Goal: Task Accomplishment & Management: Manage account settings

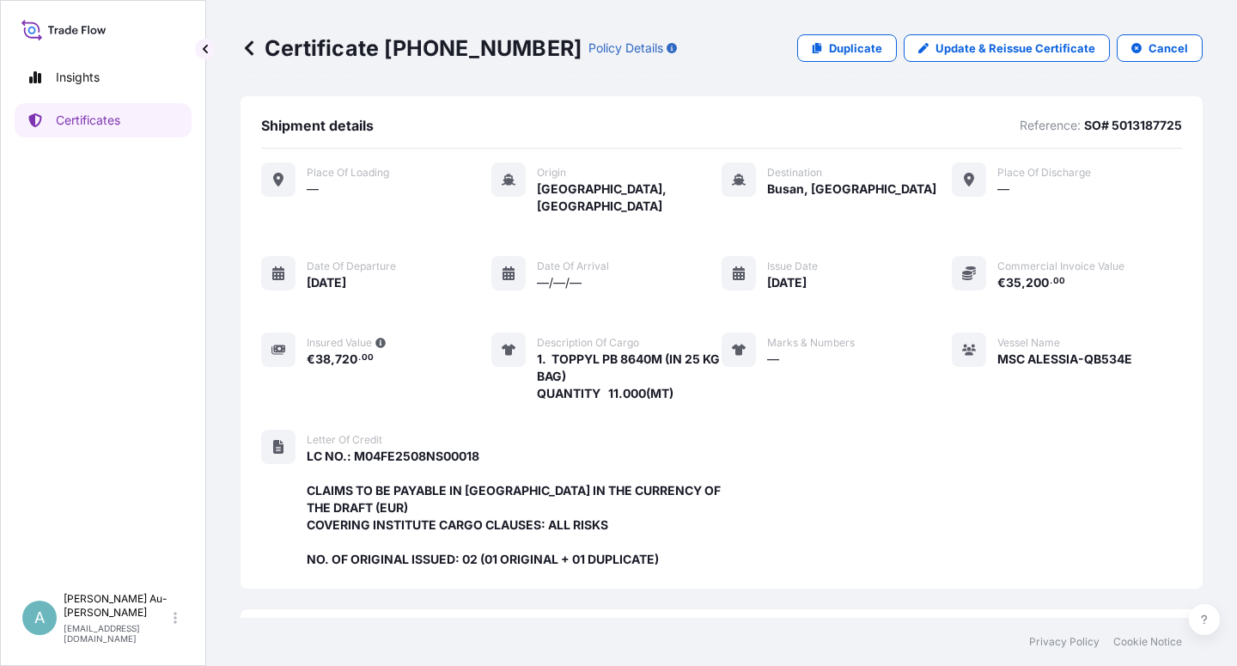
scroll to position [476, 0]
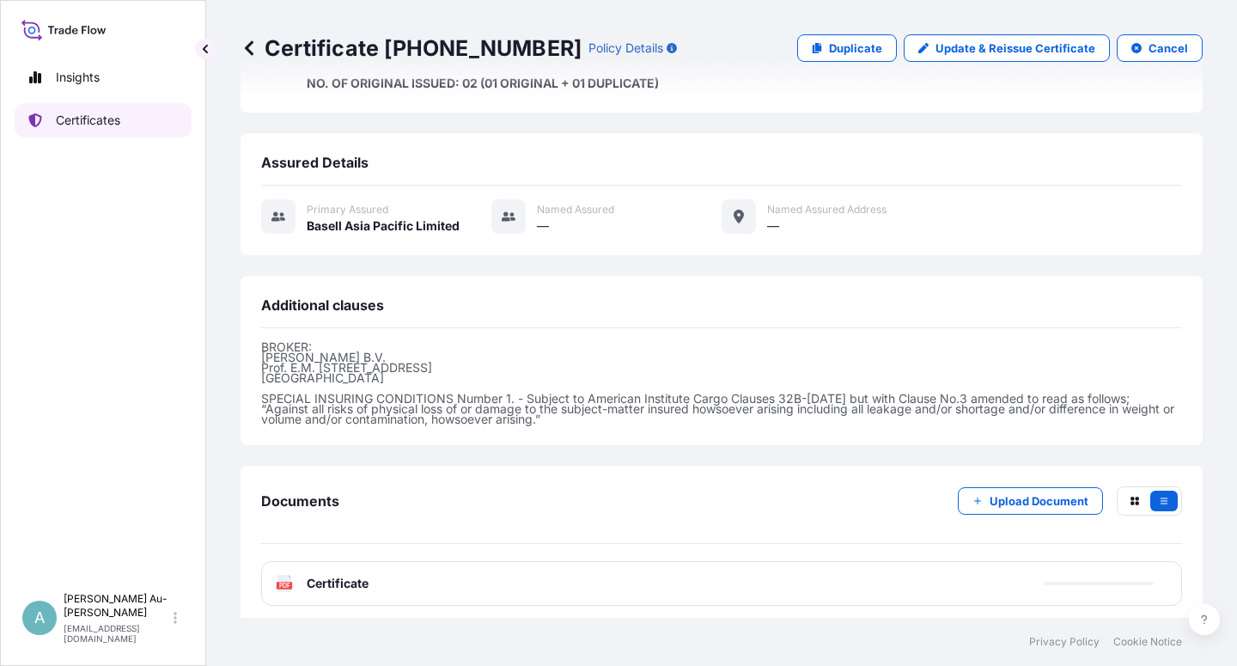
click at [102, 123] on p "Certificates" at bounding box center [88, 120] width 64 height 17
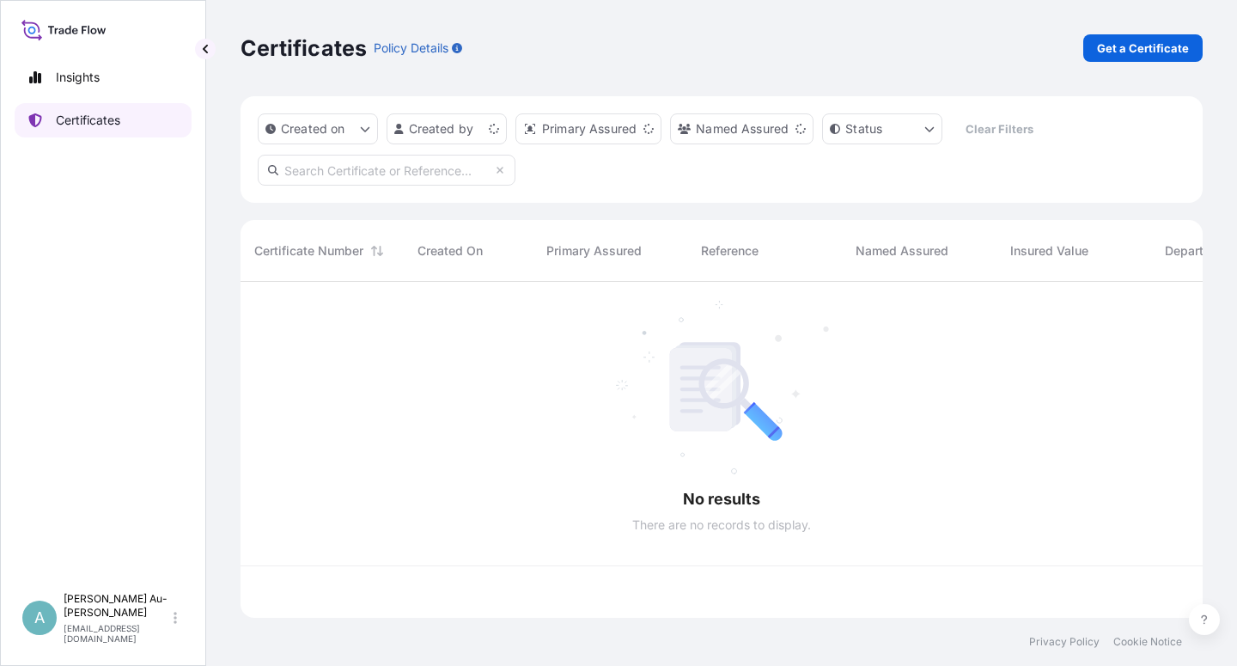
scroll to position [331, 947]
click at [328, 180] on input "text" at bounding box center [387, 170] width 258 height 31
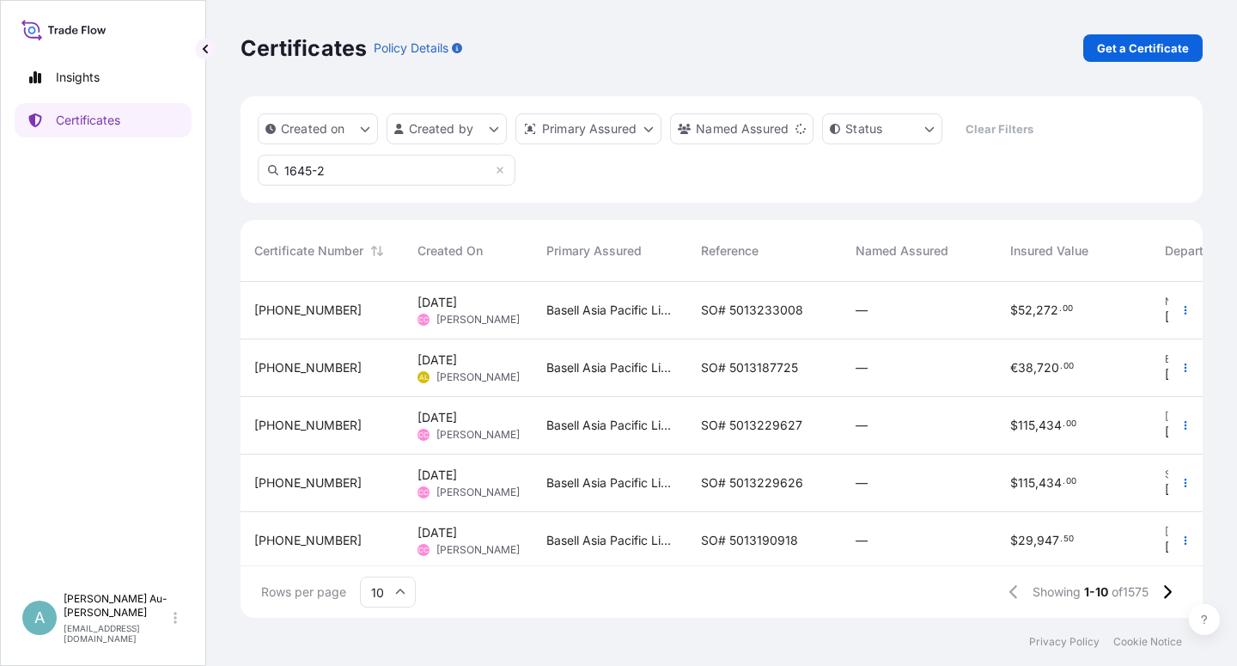
type input "1645-2"
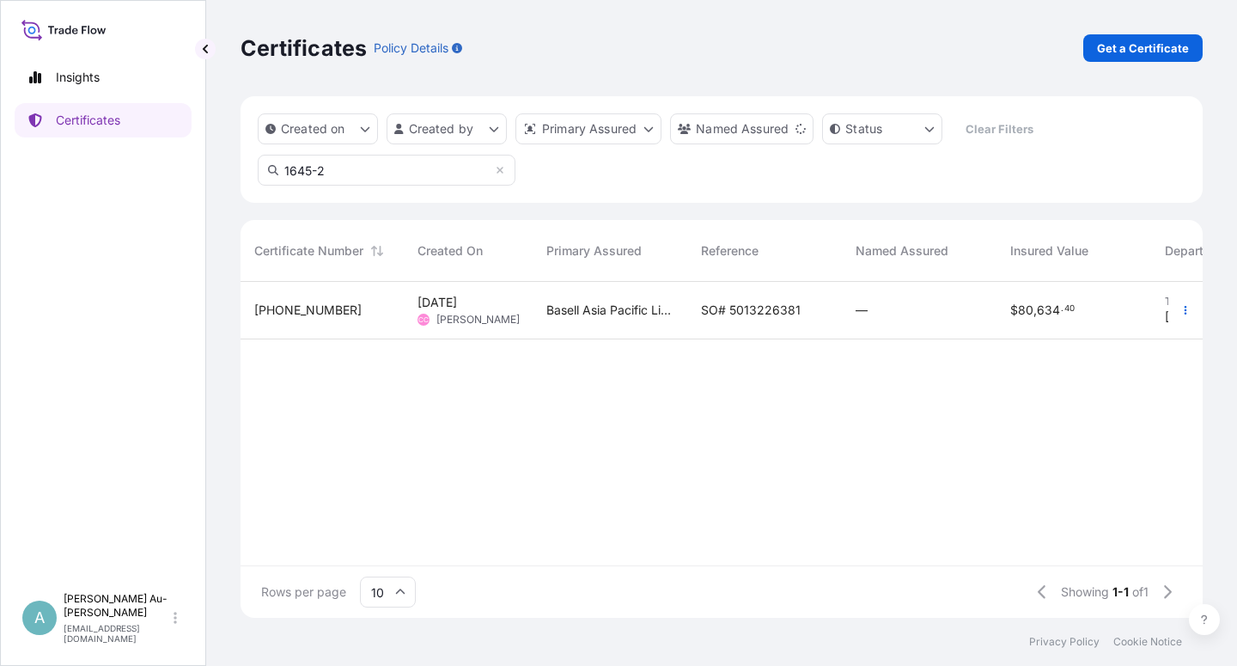
click at [766, 319] on div "SO# 5013226381" at bounding box center [764, 311] width 155 height 58
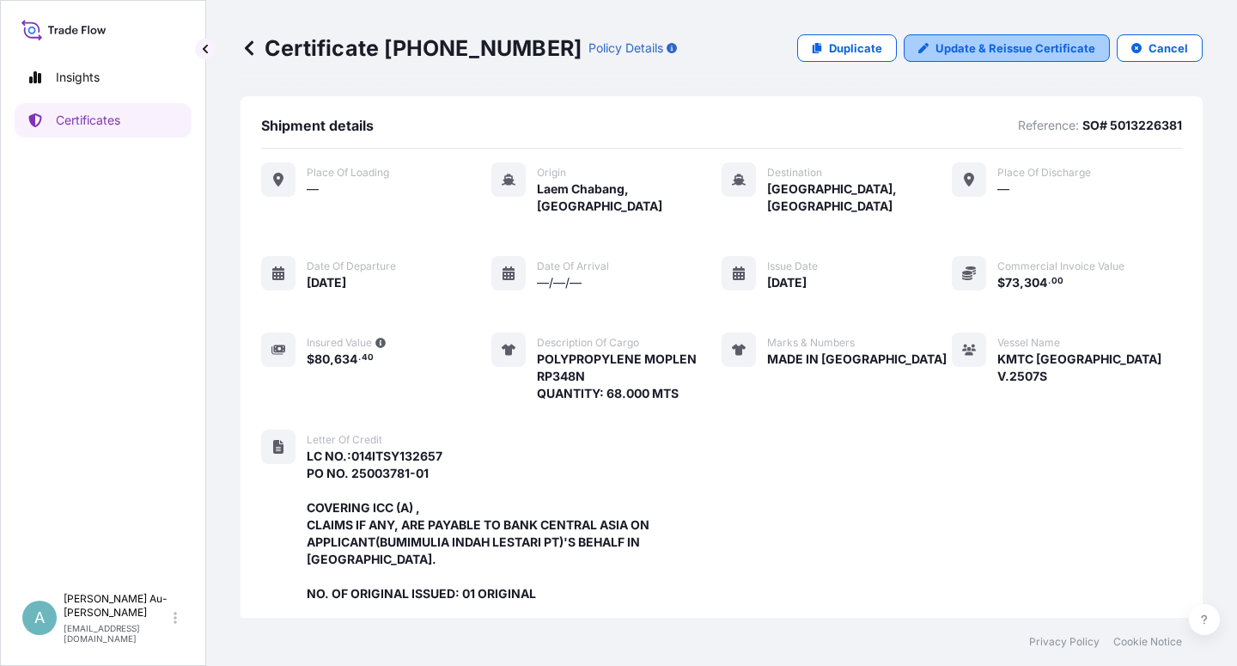
click at [957, 50] on p "Update & Reissue Certificate" at bounding box center [1015, 48] width 160 height 17
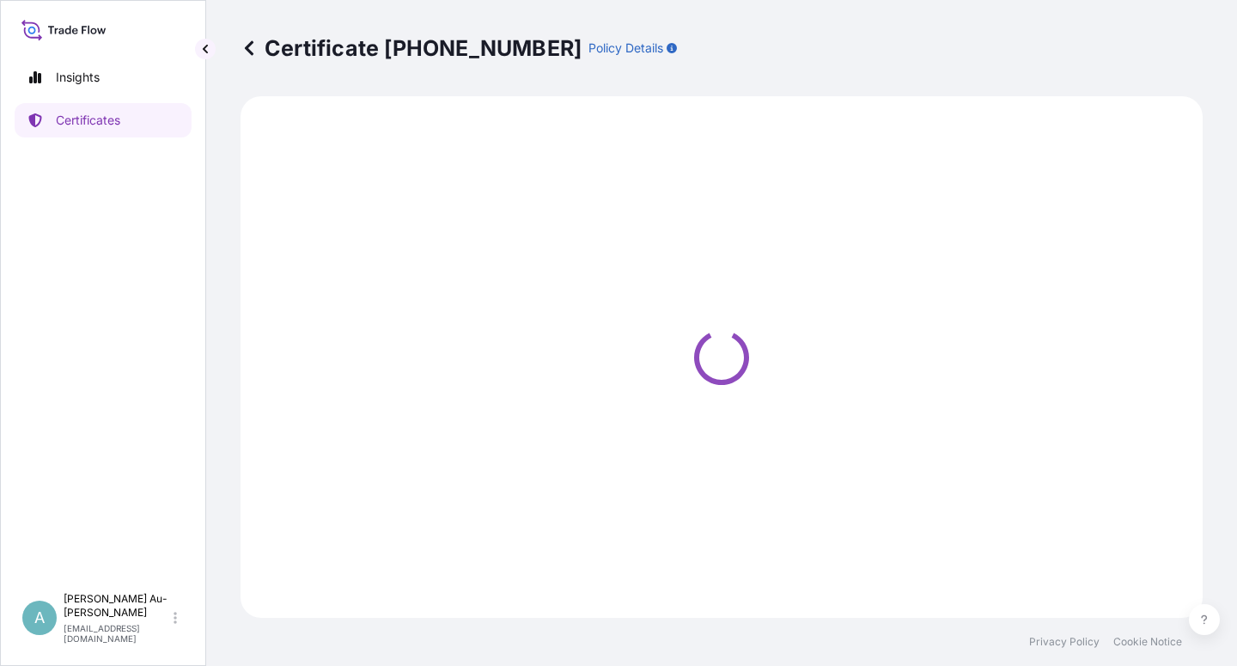
select select "Sea"
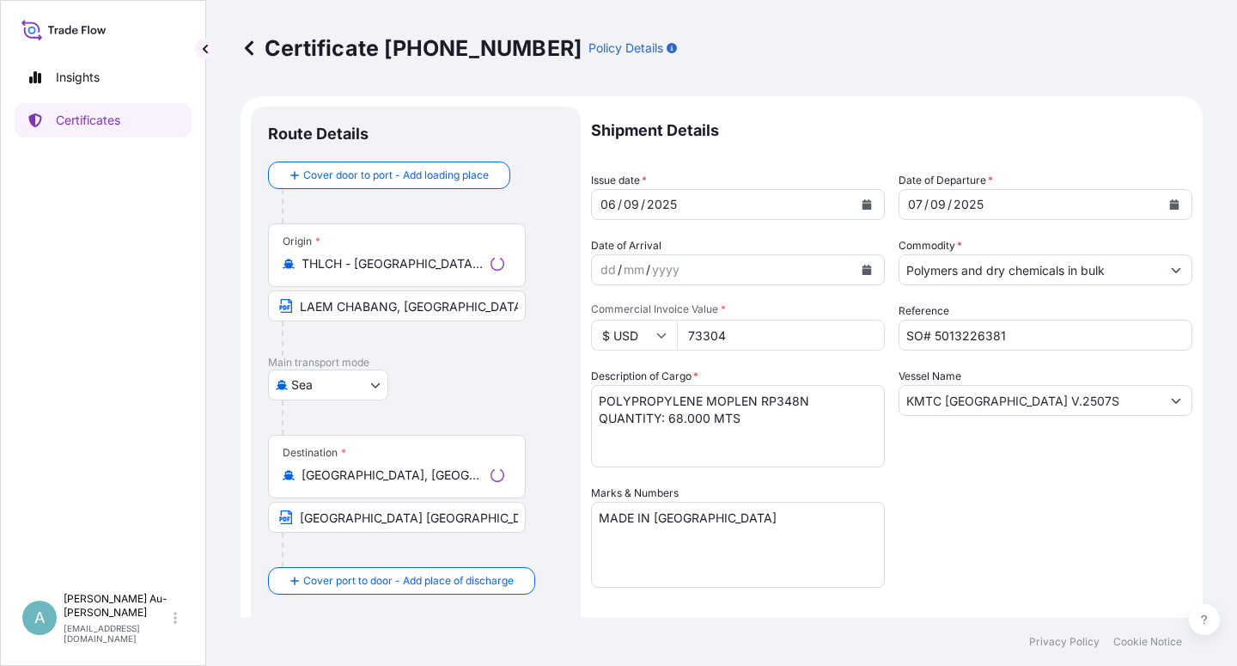
select select "32034"
click at [853, 204] on button "Calendar" at bounding box center [866, 204] width 27 height 27
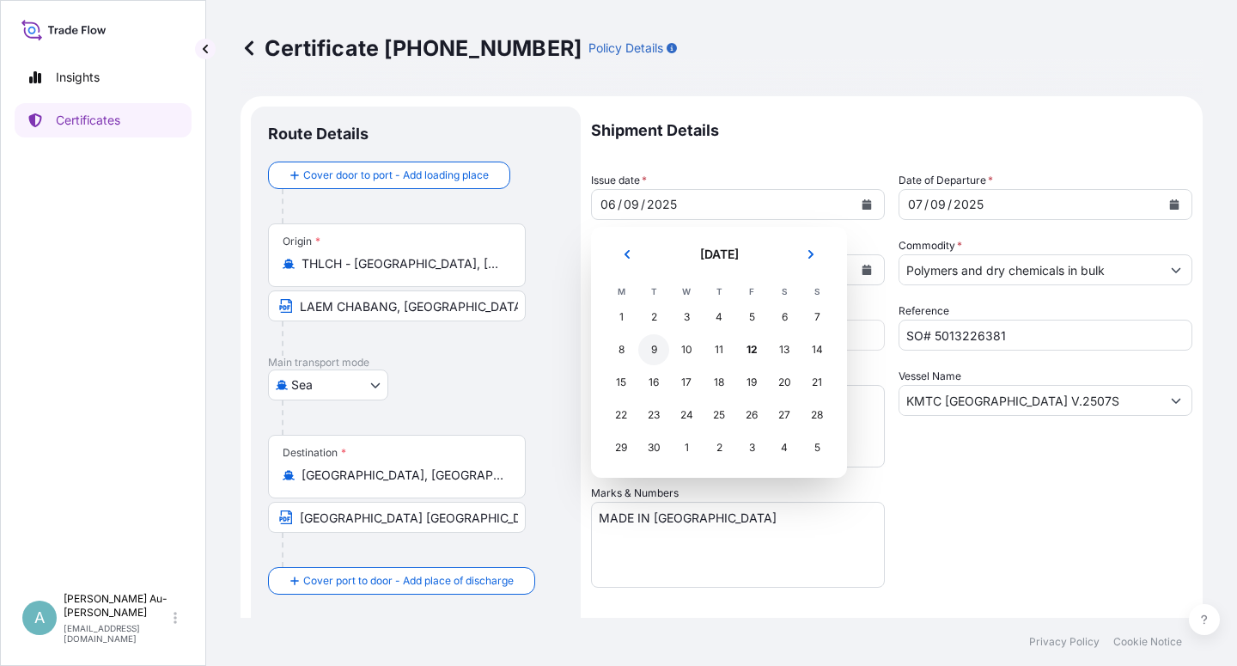
click at [648, 354] on div "9" at bounding box center [653, 349] width 31 height 31
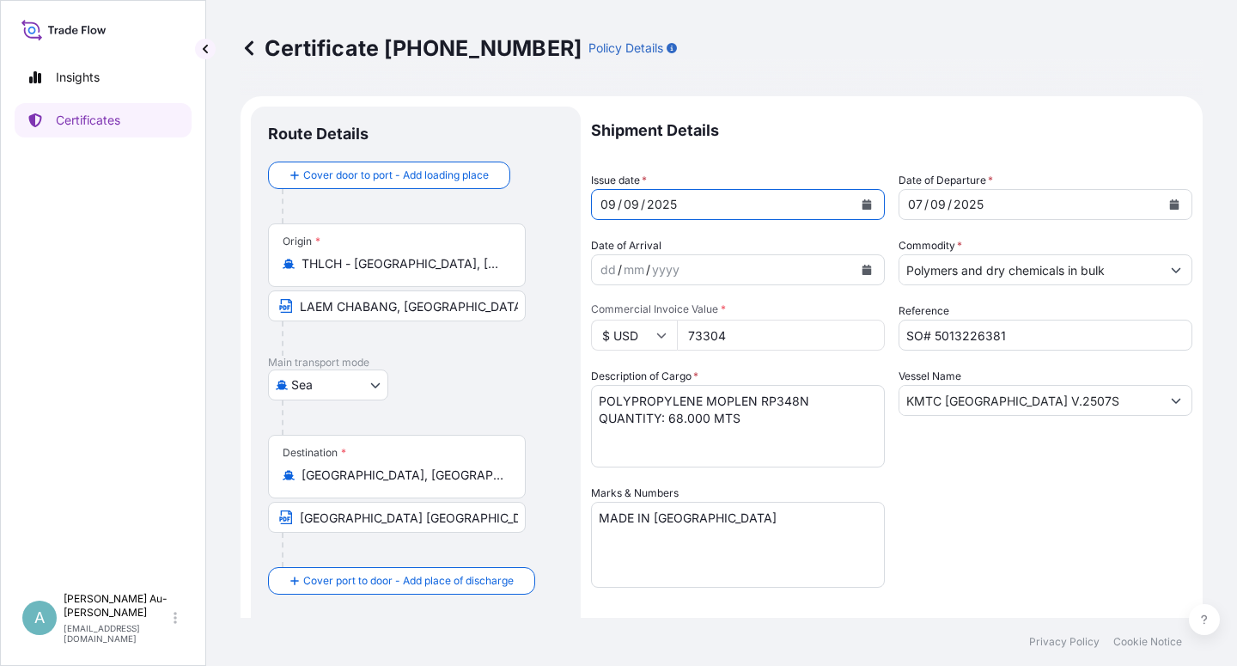
click at [1169, 208] on icon "Calendar" at bounding box center [1174, 204] width 10 height 10
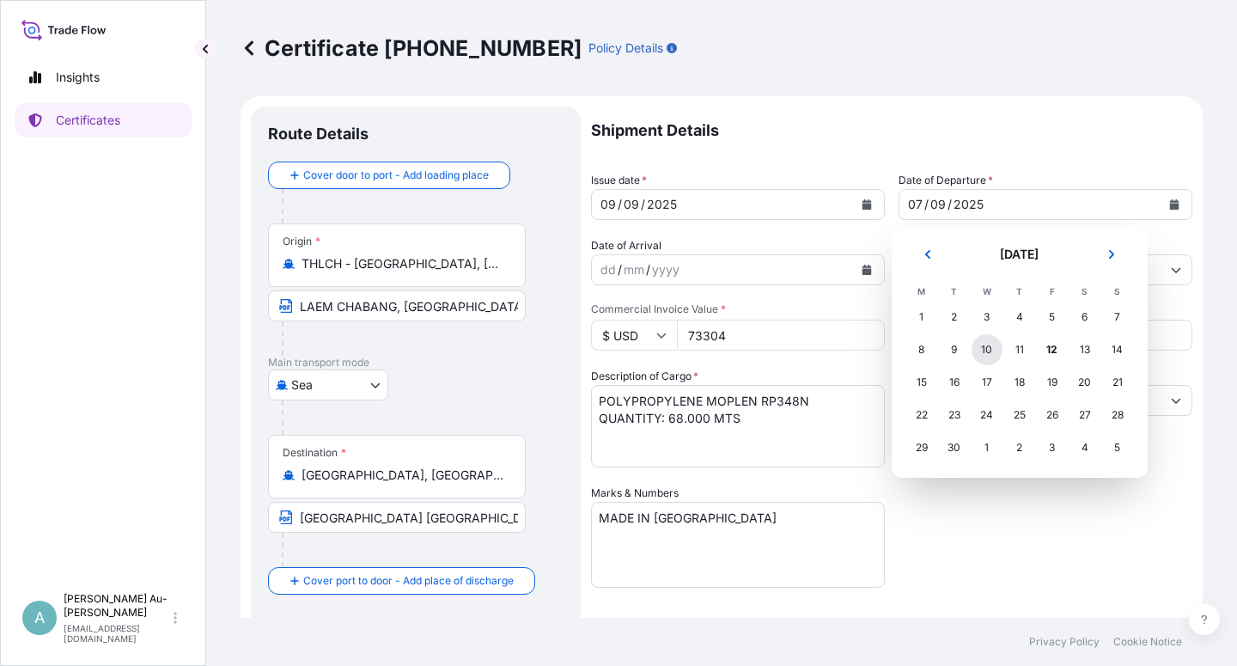
click at [996, 354] on div "10" at bounding box center [986, 349] width 31 height 31
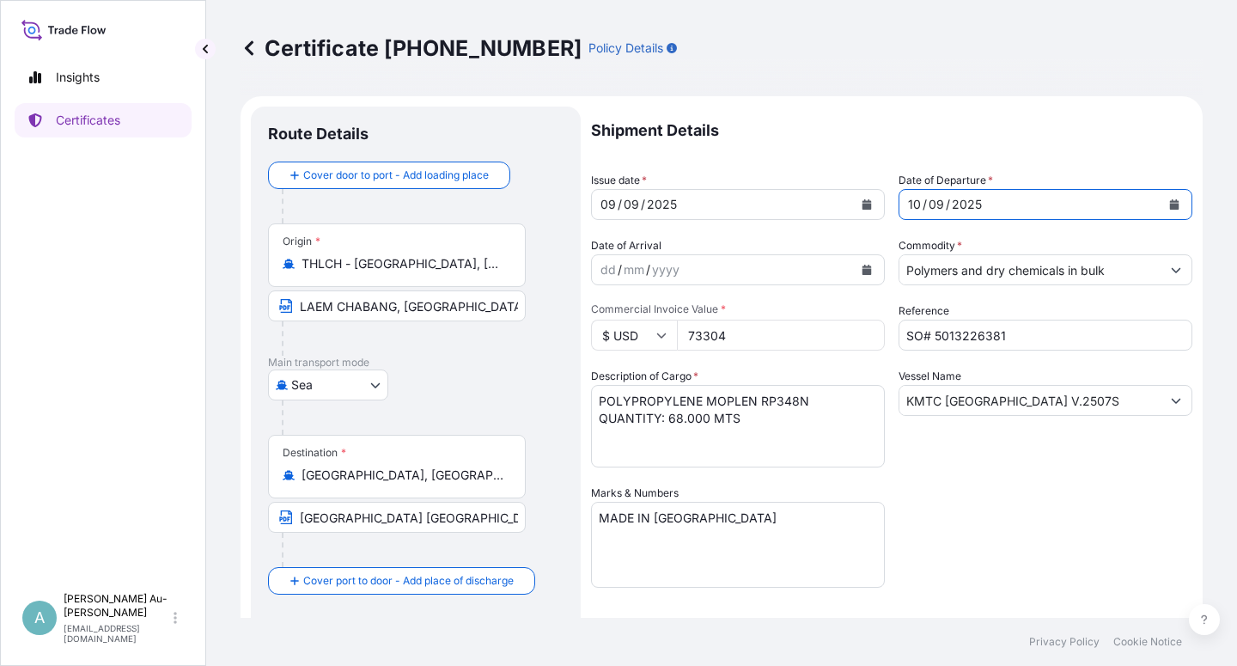
click at [1015, 562] on div "Shipment Details Issue date * [DATE] Date of Departure * [DATE] Date of Arrival…" at bounding box center [891, 549] width 601 height 884
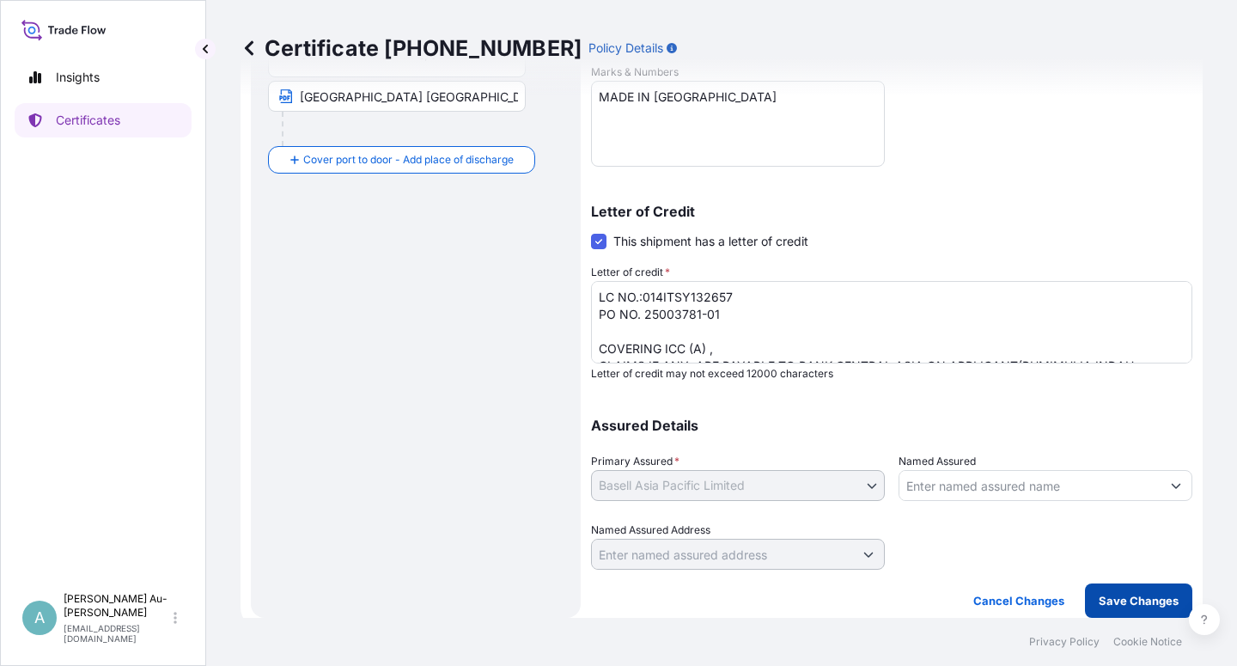
click at [1099, 602] on p "Save Changes" at bounding box center [1139, 600] width 80 height 17
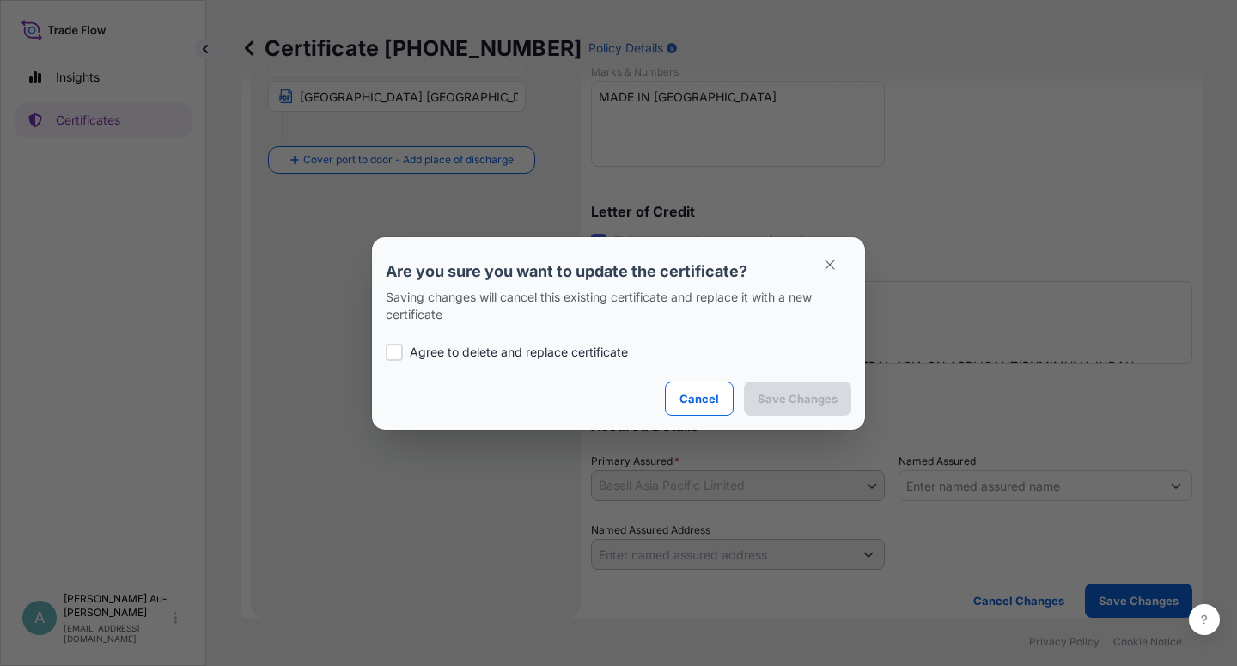
click at [415, 354] on p "Agree to delete and replace certificate" at bounding box center [519, 352] width 218 height 17
checkbox input "true"
click at [831, 389] on button "Save Changes" at bounding box center [797, 398] width 107 height 34
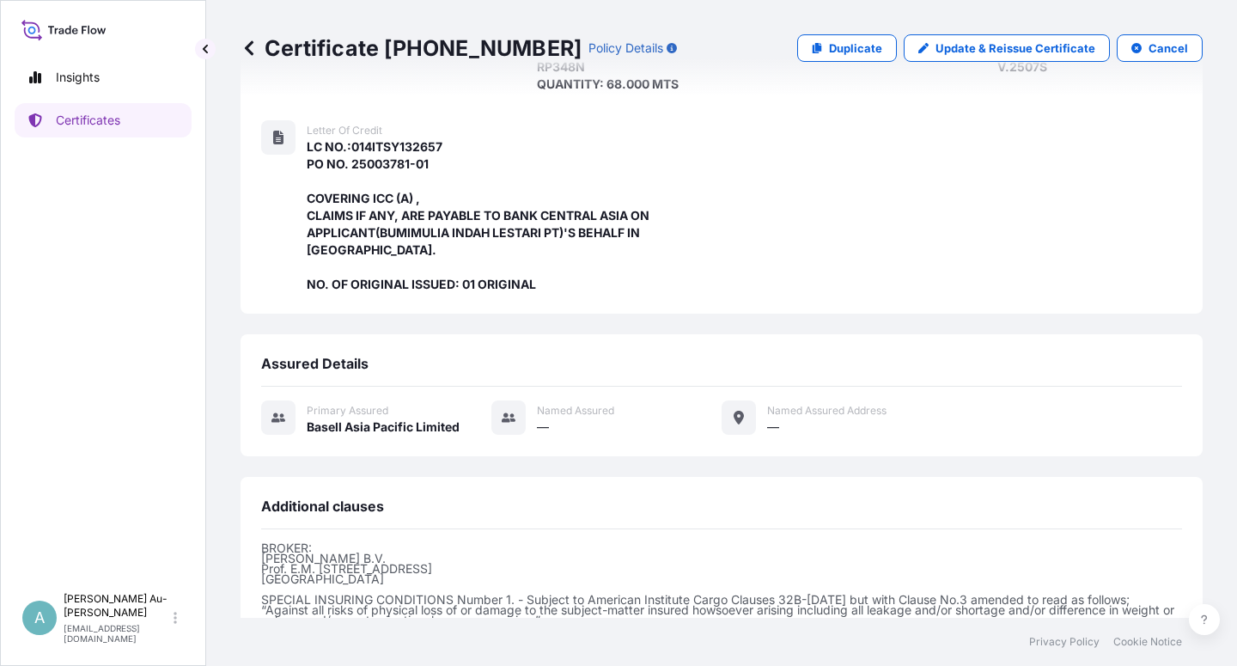
scroll to position [493, 0]
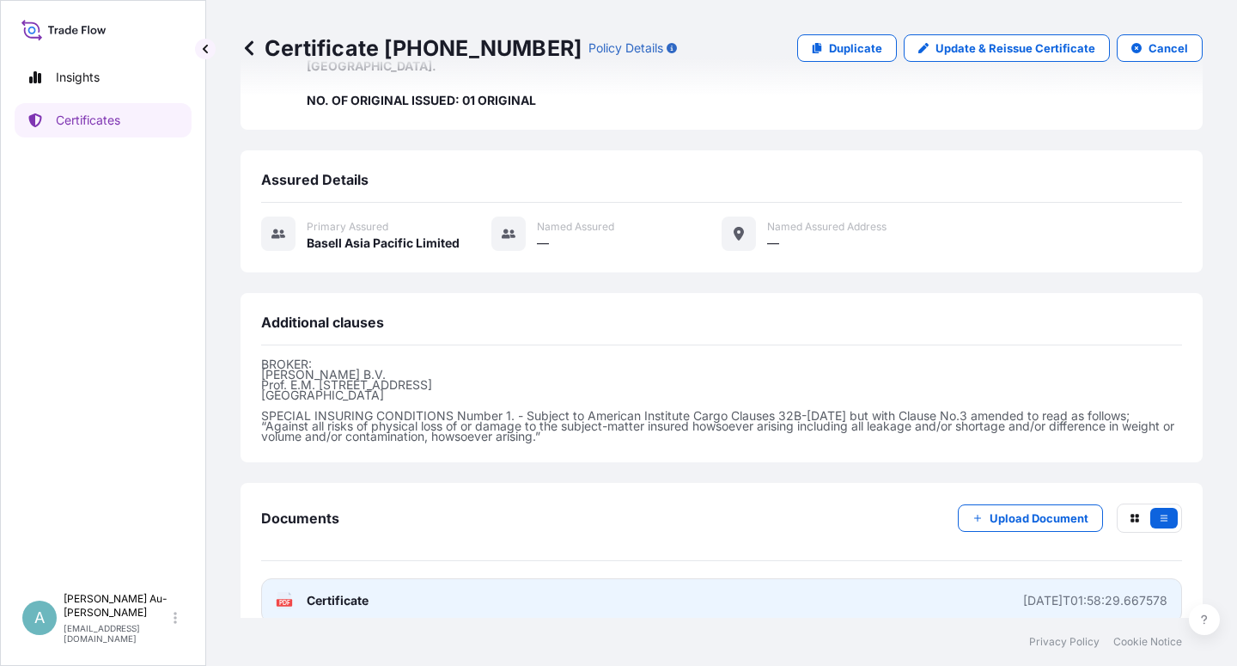
click at [342, 585] on link "PDF Certificate [DATE]T01:58:29.667578" at bounding box center [721, 600] width 921 height 45
